Goal: Task Accomplishment & Management: Use online tool/utility

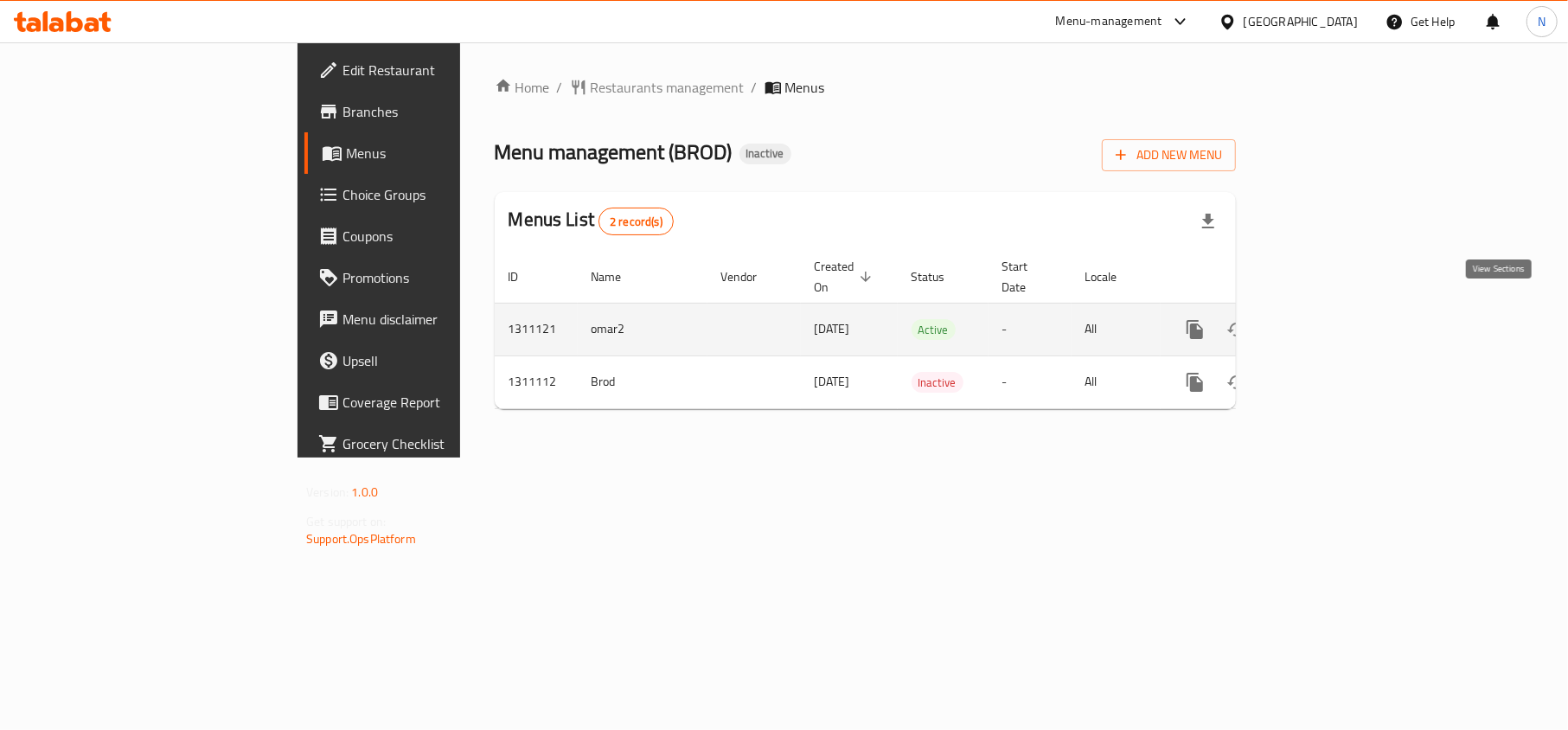
click at [1330, 319] on icon "enhanced table" at bounding box center [1319, 329] width 21 height 21
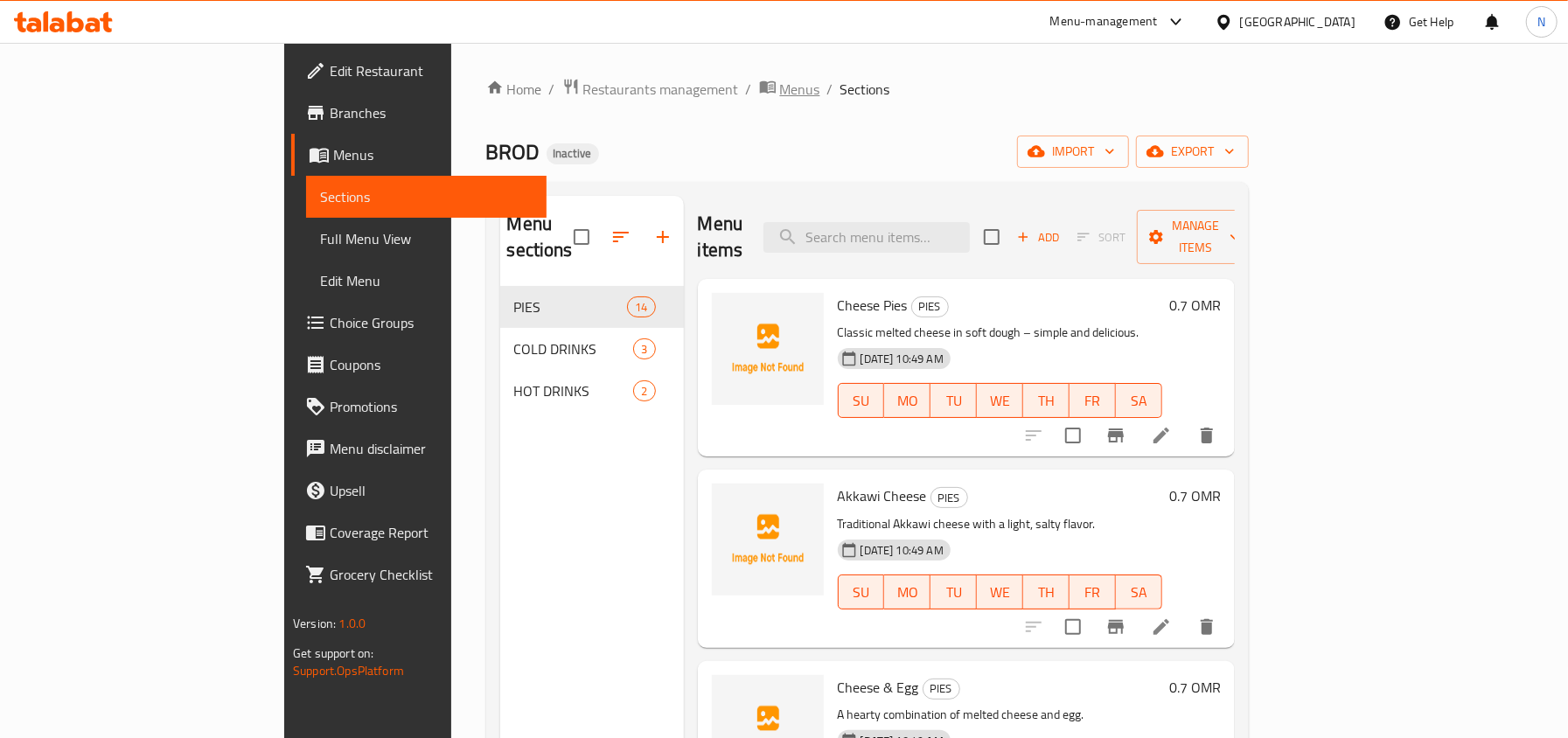
click at [780, 88] on span "Menus" at bounding box center [799, 89] width 40 height 21
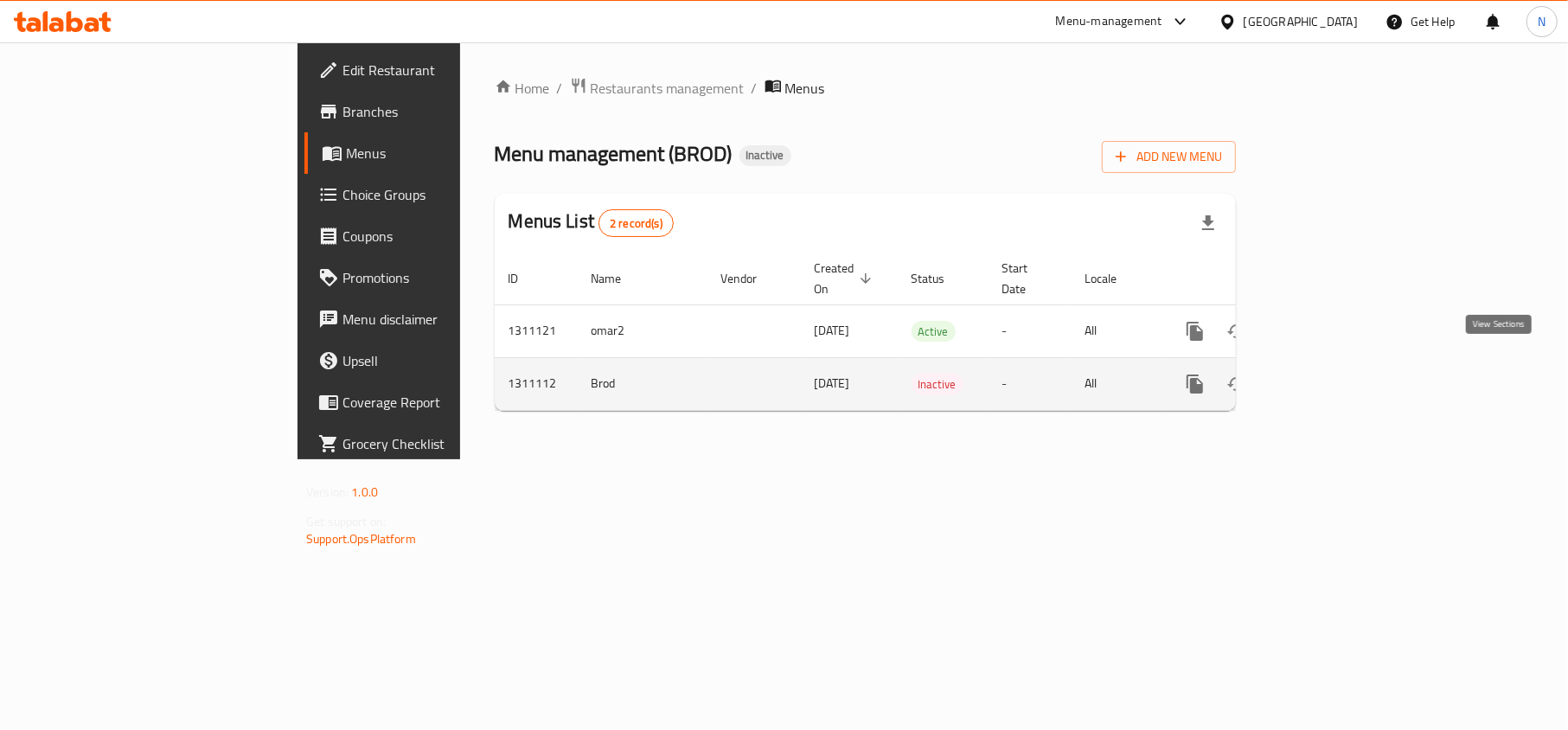
click at [1341, 363] on link "enhanced table" at bounding box center [1320, 384] width 42 height 42
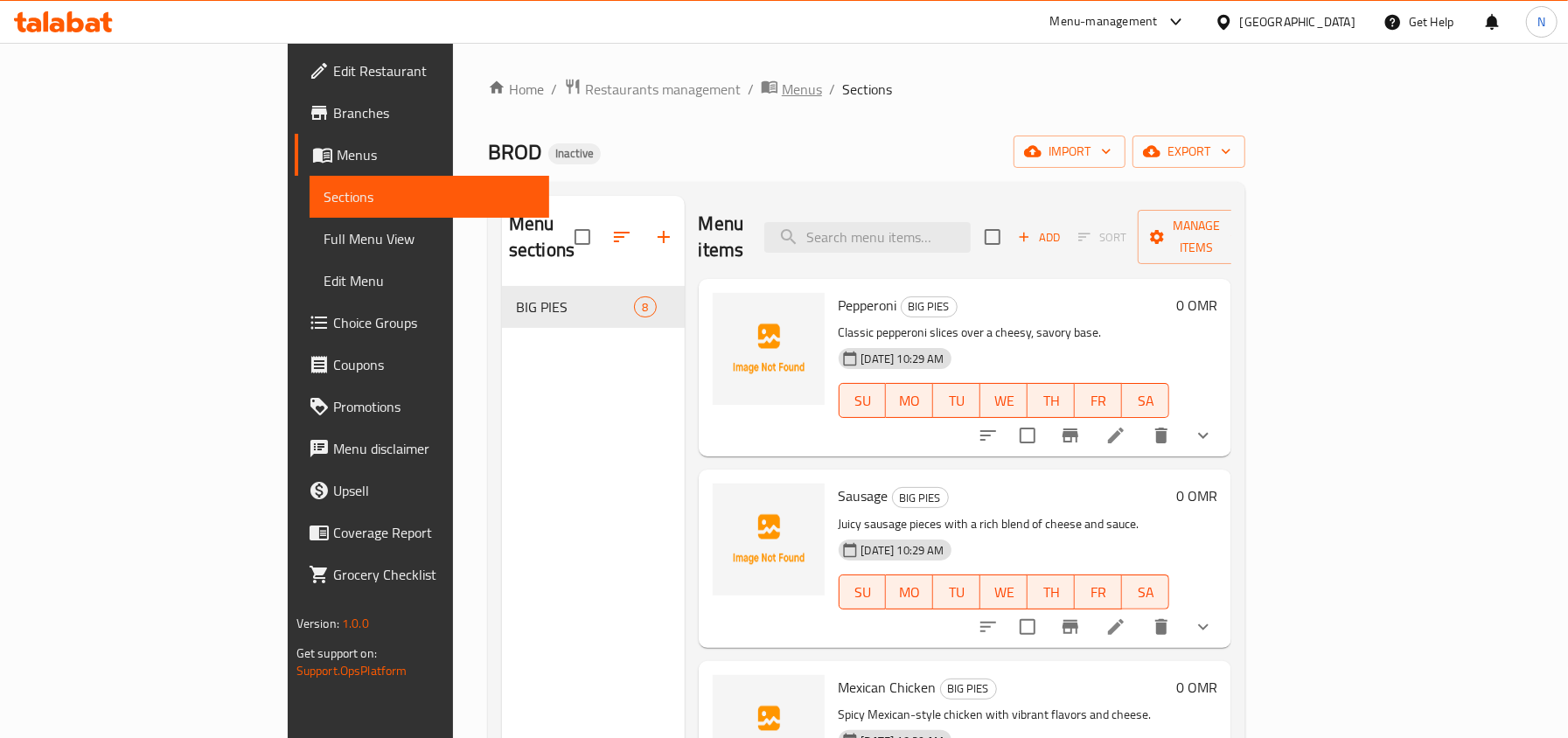
click at [782, 94] on span "Menus" at bounding box center [801, 89] width 40 height 21
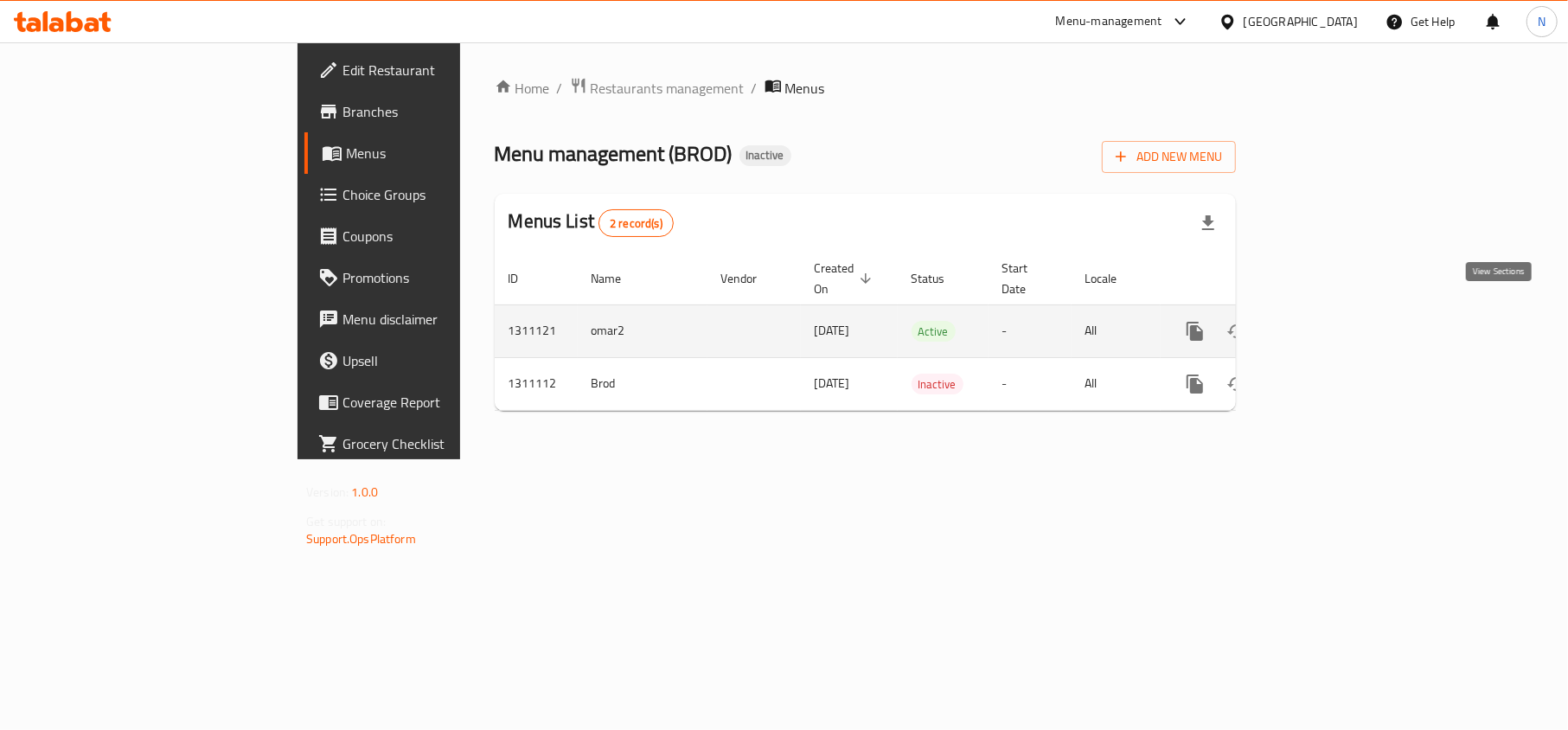
click at [1330, 321] on icon "enhanced table" at bounding box center [1319, 331] width 21 height 21
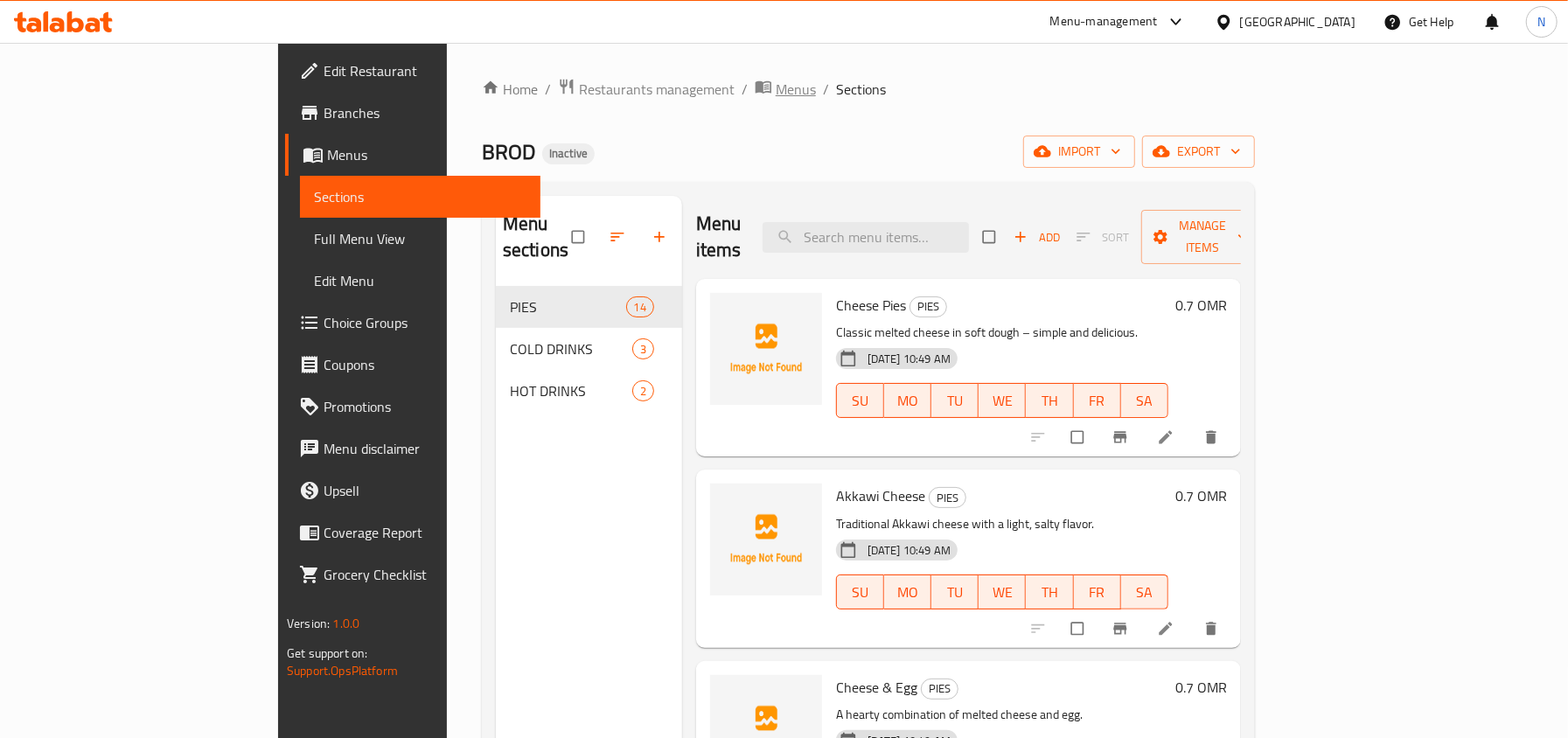
click at [776, 91] on span "Menus" at bounding box center [795, 89] width 40 height 21
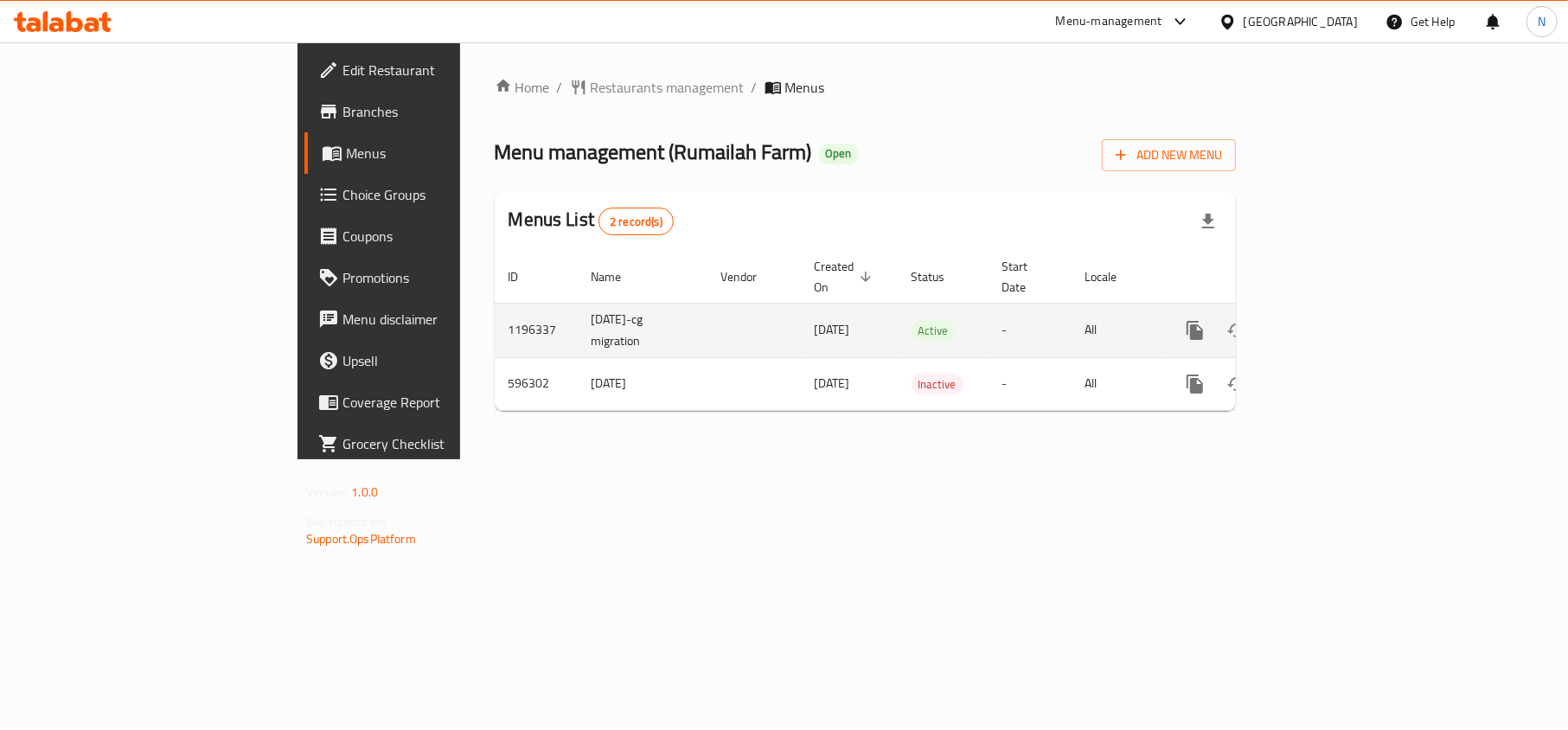
click at [1341, 310] on link "enhanced table" at bounding box center [1320, 330] width 42 height 42
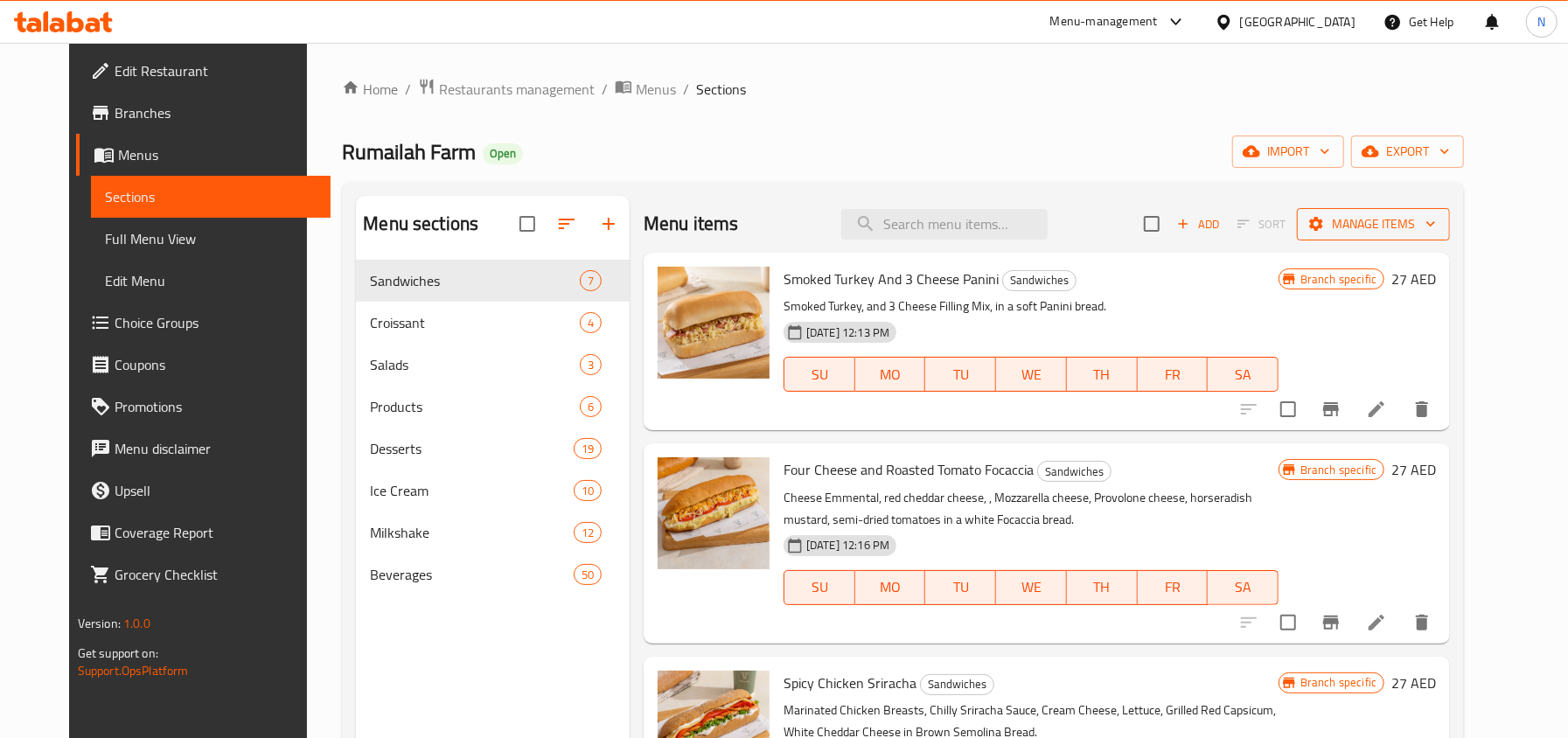
click at [1372, 210] on button "Manage items" at bounding box center [1372, 224] width 153 height 32
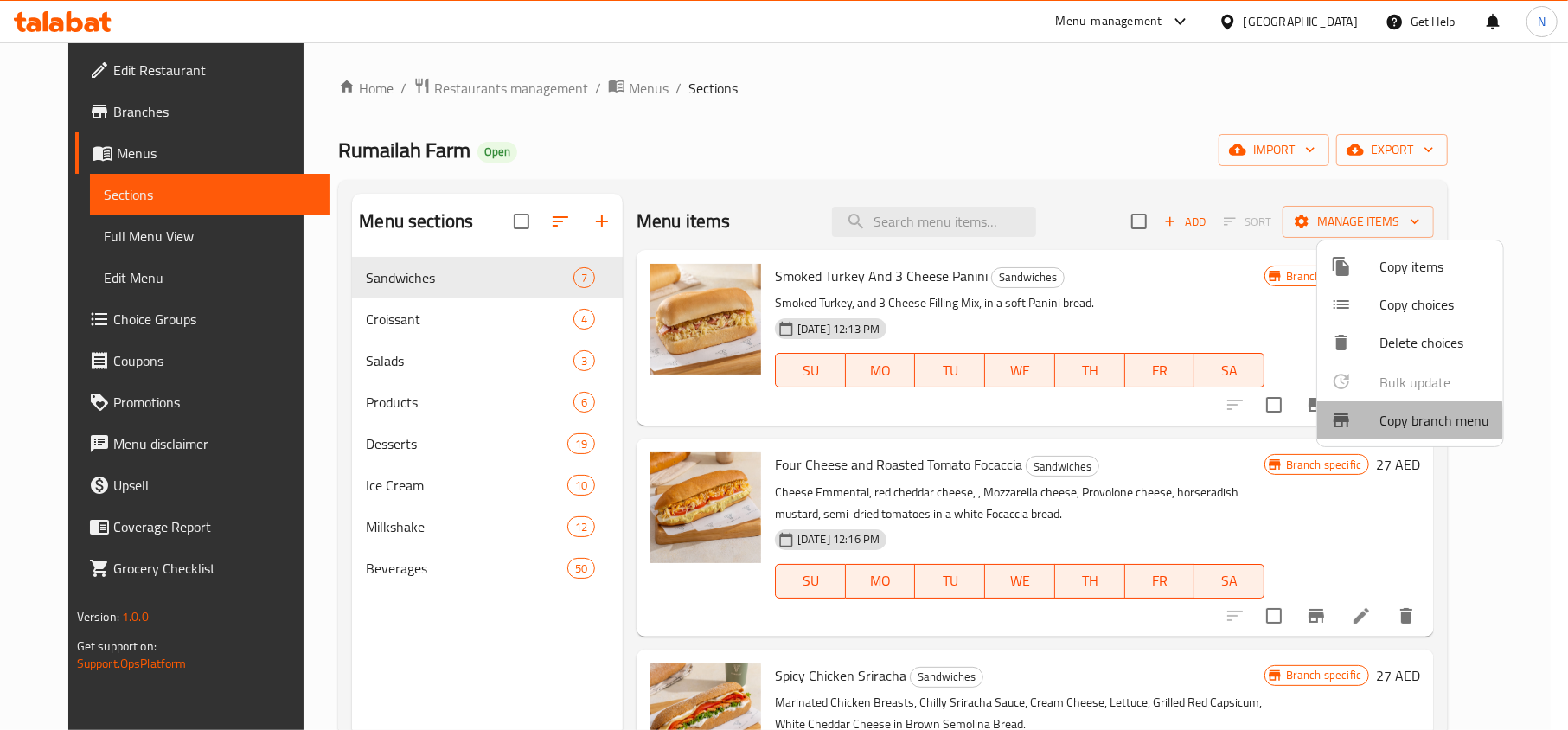
click at [1361, 423] on div at bounding box center [1354, 420] width 48 height 21
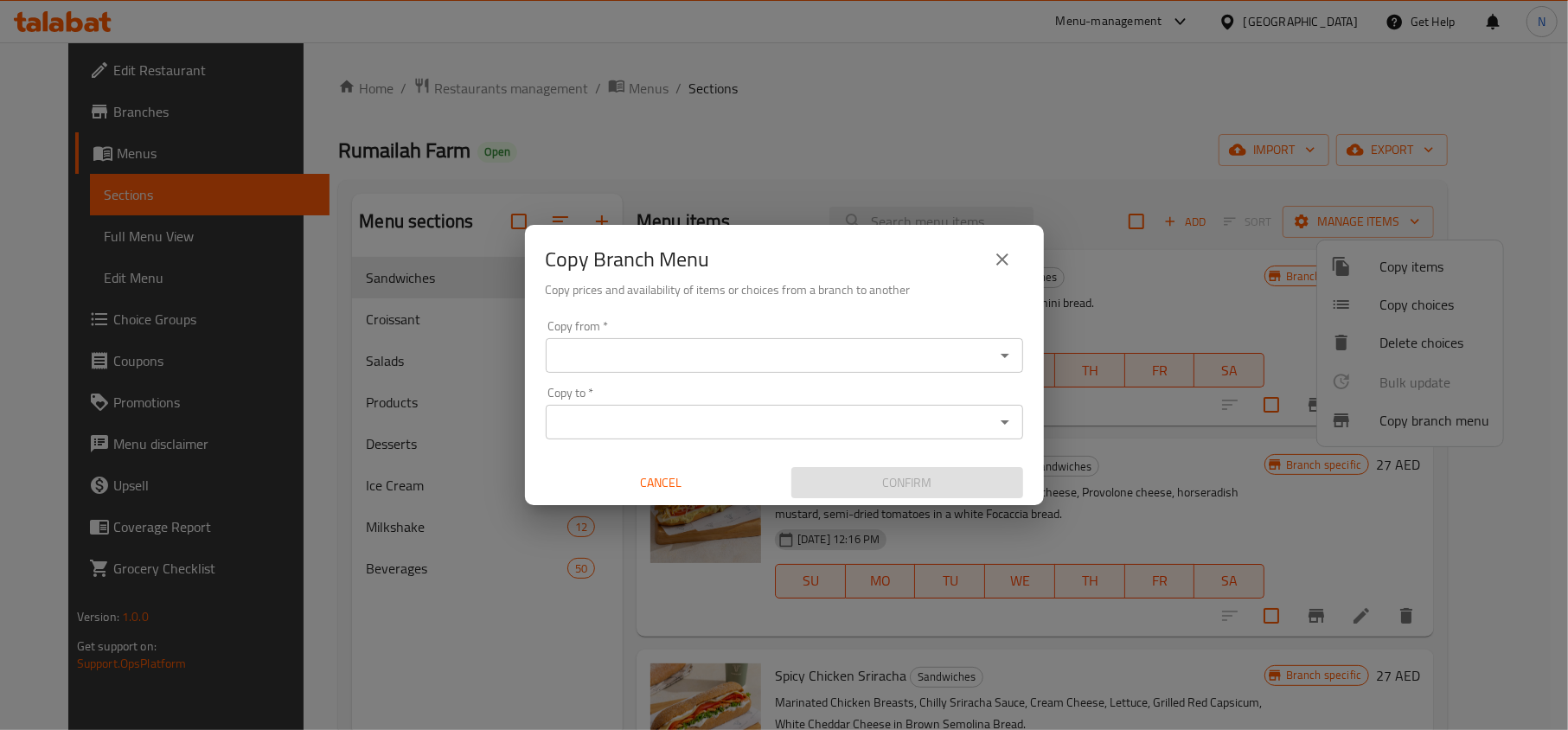
click at [834, 346] on input "Copy from   *" at bounding box center [770, 355] width 439 height 24
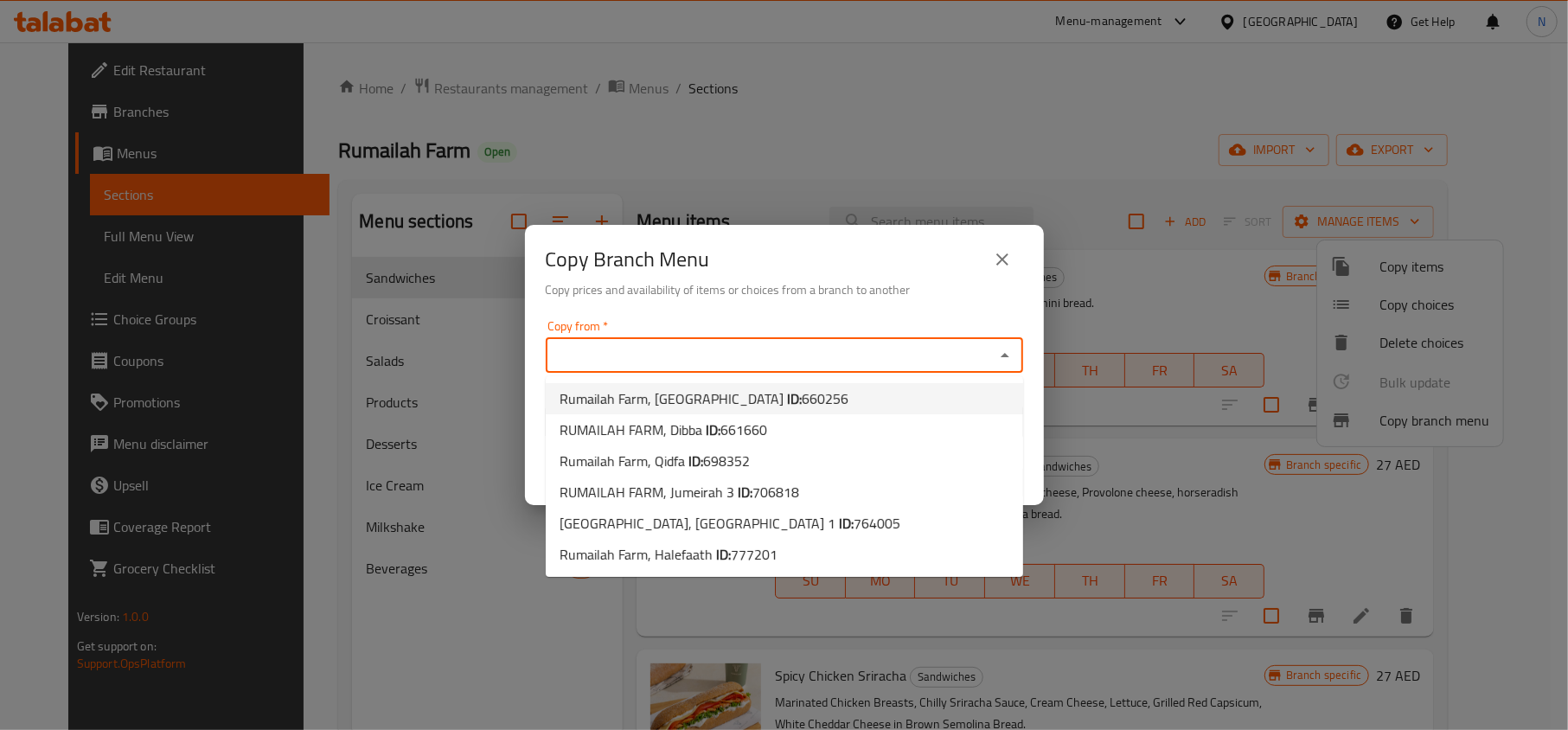
click at [775, 393] on li "Rumailah Farm, [GEOGRAPHIC_DATA] ID: 660256" at bounding box center [784, 399] width 478 height 31
type input "Rumailah Farm, [GEOGRAPHIC_DATA]"
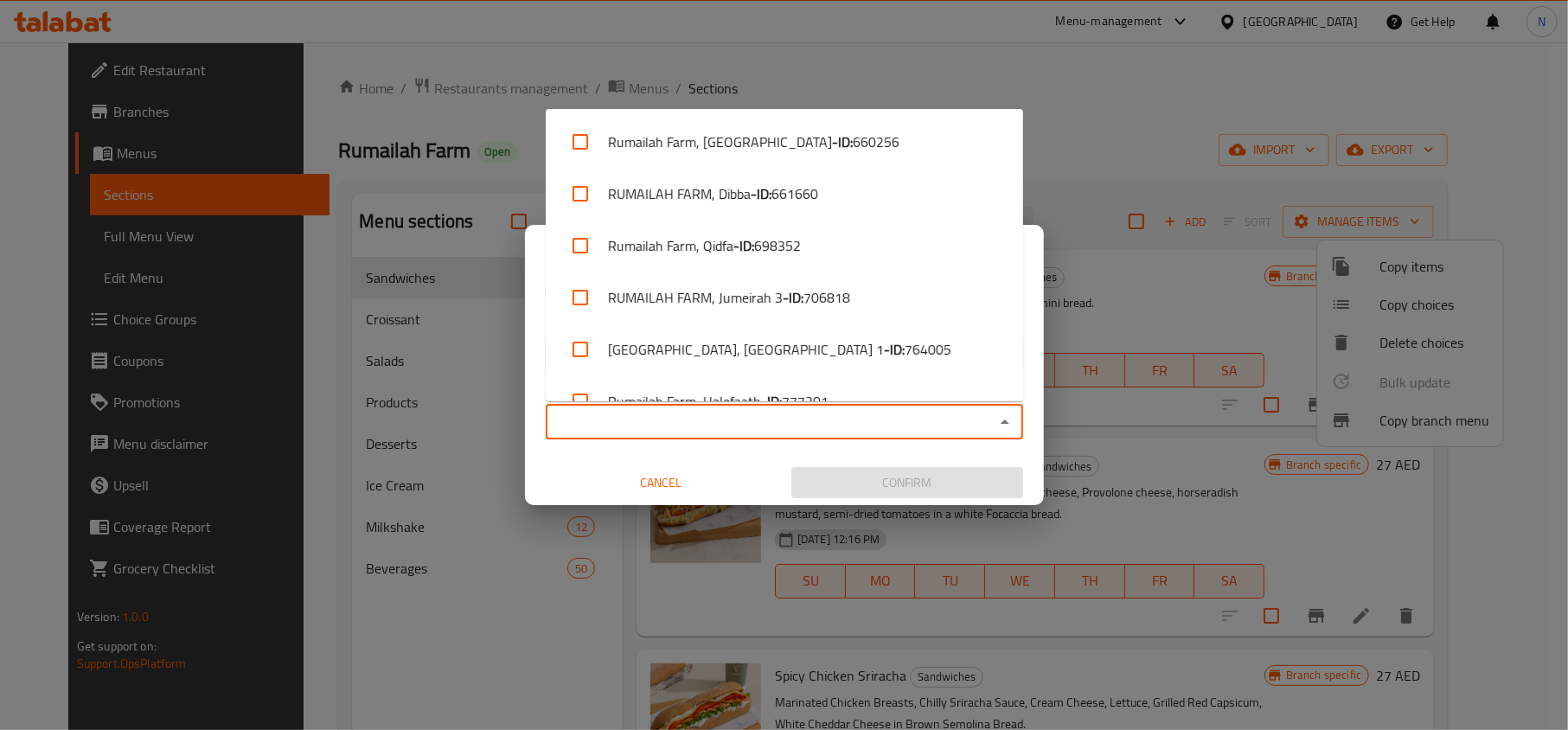
click at [734, 429] on input "Copy to   *" at bounding box center [770, 422] width 439 height 24
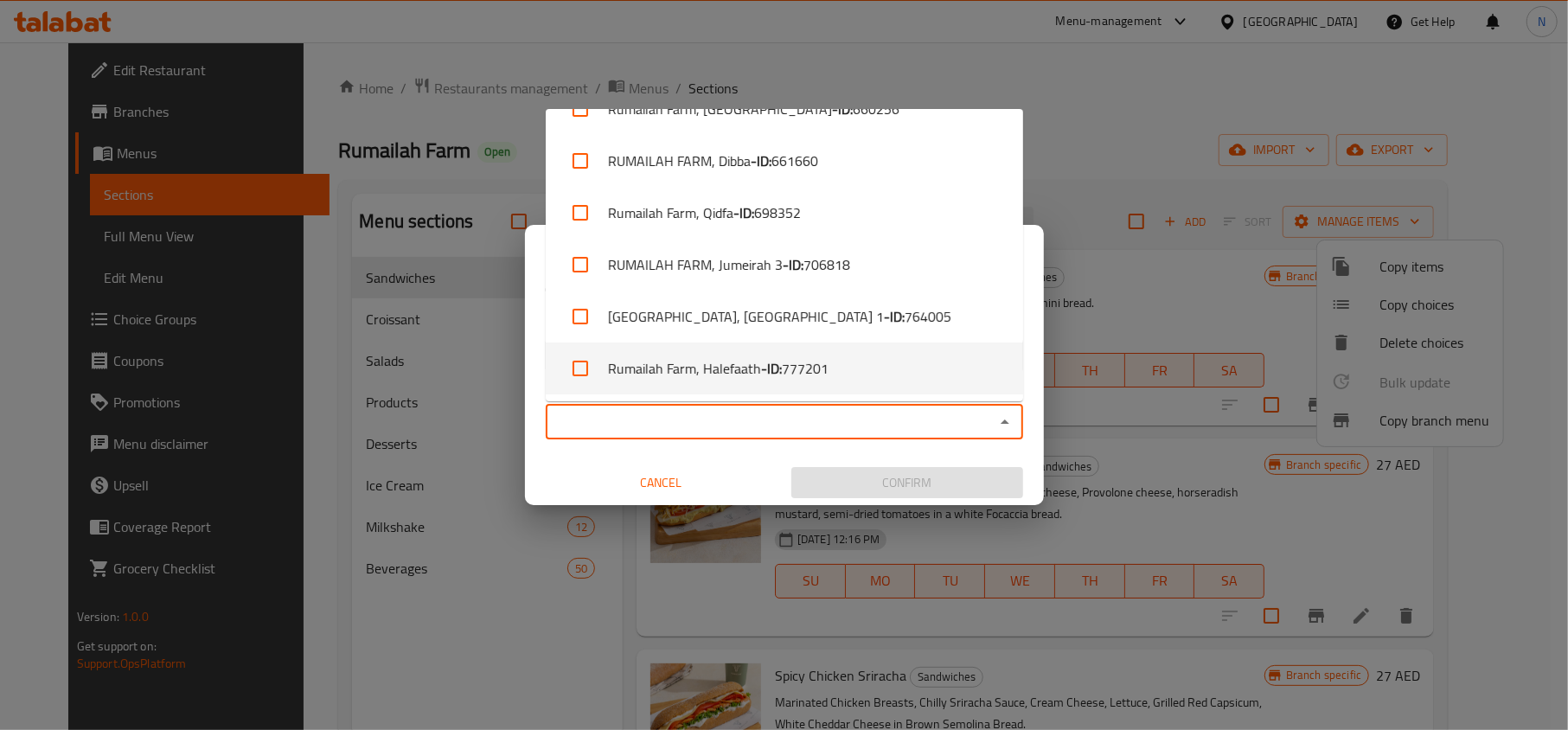
click at [778, 376] on b "- ID:" at bounding box center [771, 368] width 21 height 21
checkbox input "true"
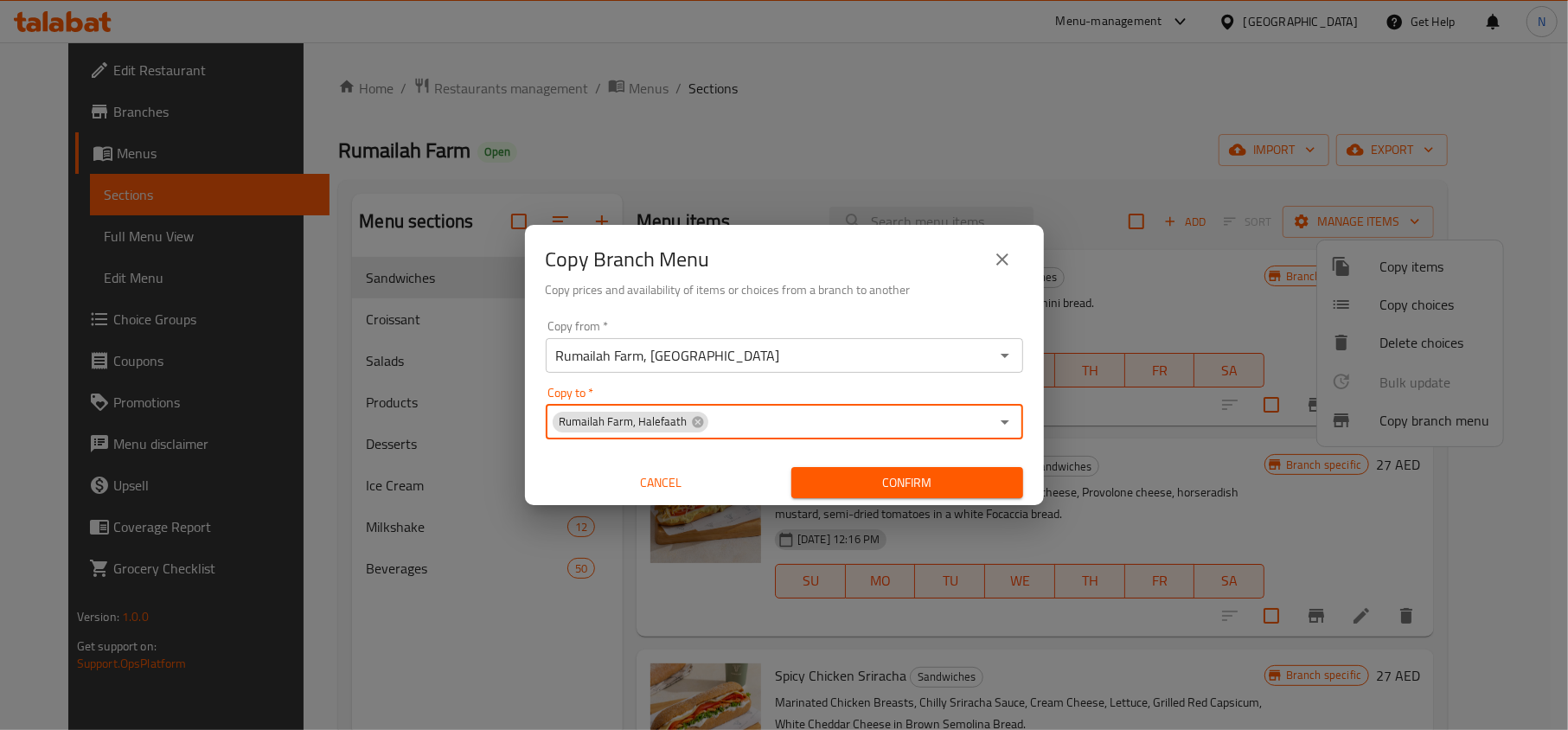
click at [853, 468] on button "Confirm" at bounding box center [907, 483] width 231 height 32
